Goal: Information Seeking & Learning: Understand process/instructions

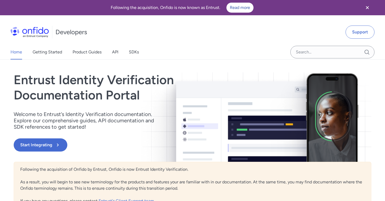
click at [370, 5] on icon "Close banner" at bounding box center [367, 7] width 6 height 6
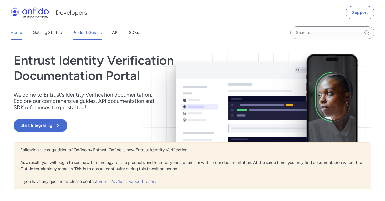
click at [86, 32] on link "Product Guides" at bounding box center [87, 32] width 29 height 15
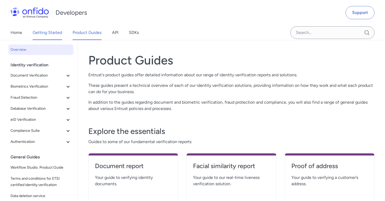
click at [60, 37] on link "Getting Started" at bounding box center [47, 32] width 29 height 15
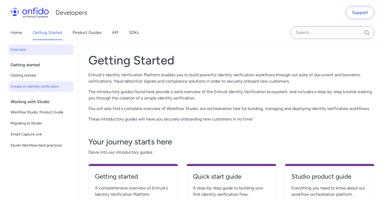
click at [50, 87] on span "Create an identity verification" at bounding box center [41, 86] width 61 height 6
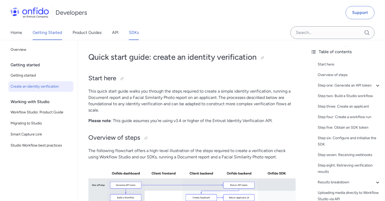
click at [137, 32] on link "SDKs" at bounding box center [134, 32] width 10 height 15
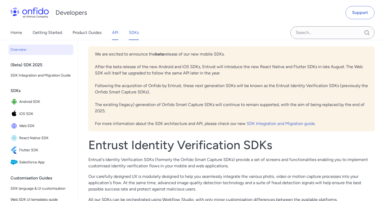
click at [118, 32] on link "API" at bounding box center [115, 32] width 6 height 15
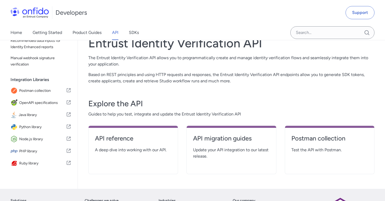
scroll to position [97, 0]
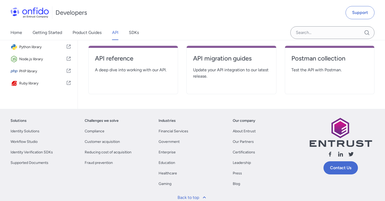
click at [157, 71] on span "A deep dive into working with our API." at bounding box center [133, 70] width 76 height 6
click at [135, 58] on h4 "API reference" at bounding box center [133, 58] width 76 height 8
select select "http"
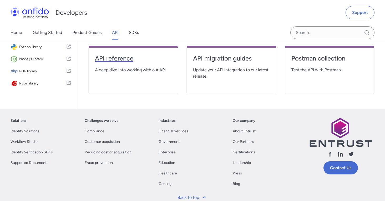
select select "http"
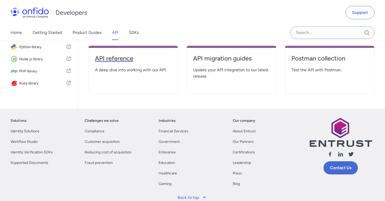
select select "http"
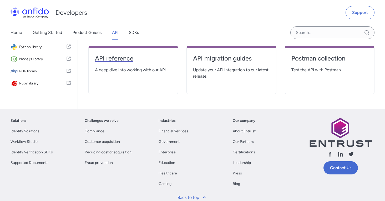
select select "http"
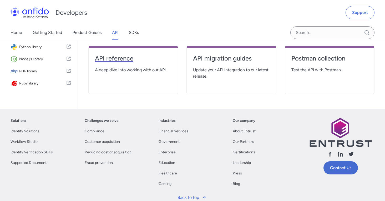
select select "http"
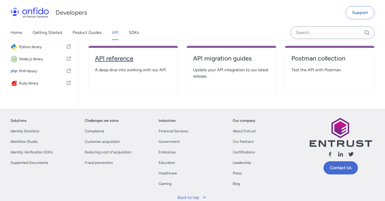
select select "http"
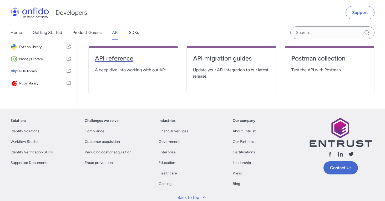
select select "http"
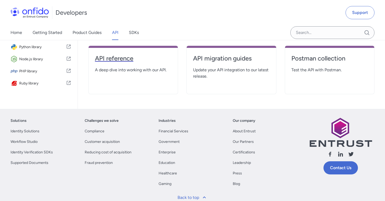
select select "http"
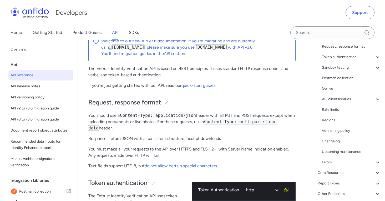
scroll to position [89, 0]
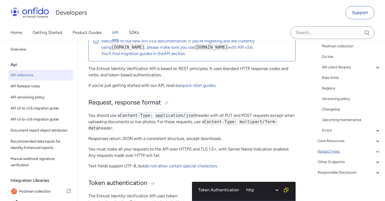
click at [374, 151] on icon at bounding box center [377, 151] width 6 height 6
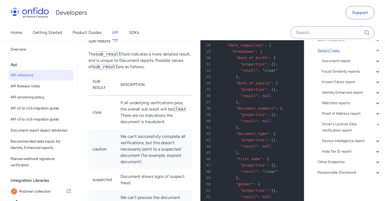
scroll to position [22427, 0]
click at [374, 40] on icon at bounding box center [377, 40] width 6 height 6
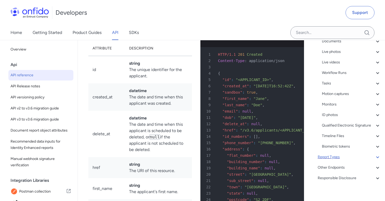
scroll to position [6067, 0]
